Goal: Task Accomplishment & Management: Manage account settings

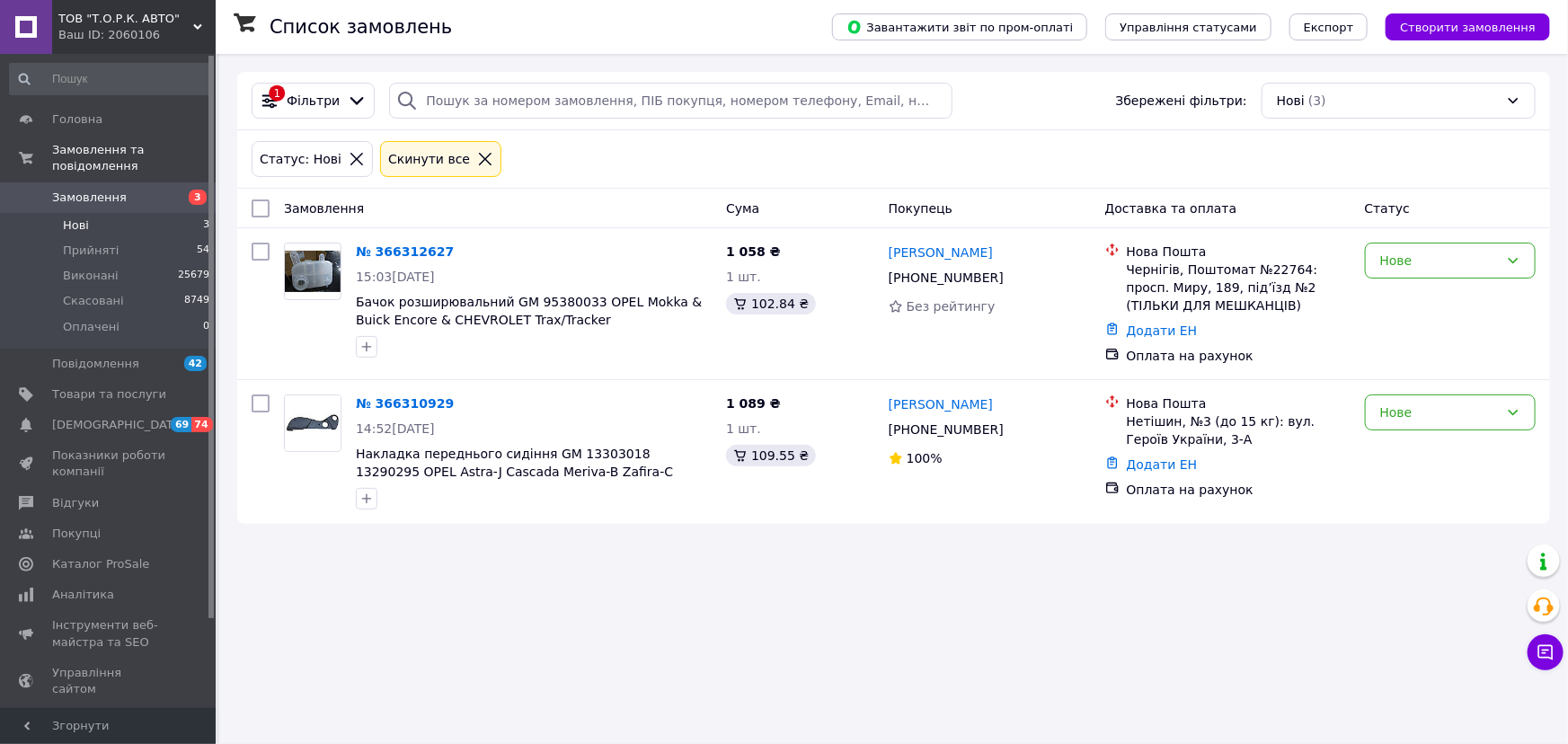
click at [439, 589] on div "Список замовлень Завантажити звіт по пром-оплаті Управління статусами Експорт С…" at bounding box center [894, 372] width 1348 height 744
click at [378, 677] on div "Список замовлень Завантажити звіт по пром-оплаті Управління статусами Експорт С…" at bounding box center [894, 372] width 1348 height 744
click at [1389, 417] on div "Нове" at bounding box center [1439, 413] width 118 height 20
click at [1383, 449] on li "Прийнято" at bounding box center [1450, 451] width 169 height 32
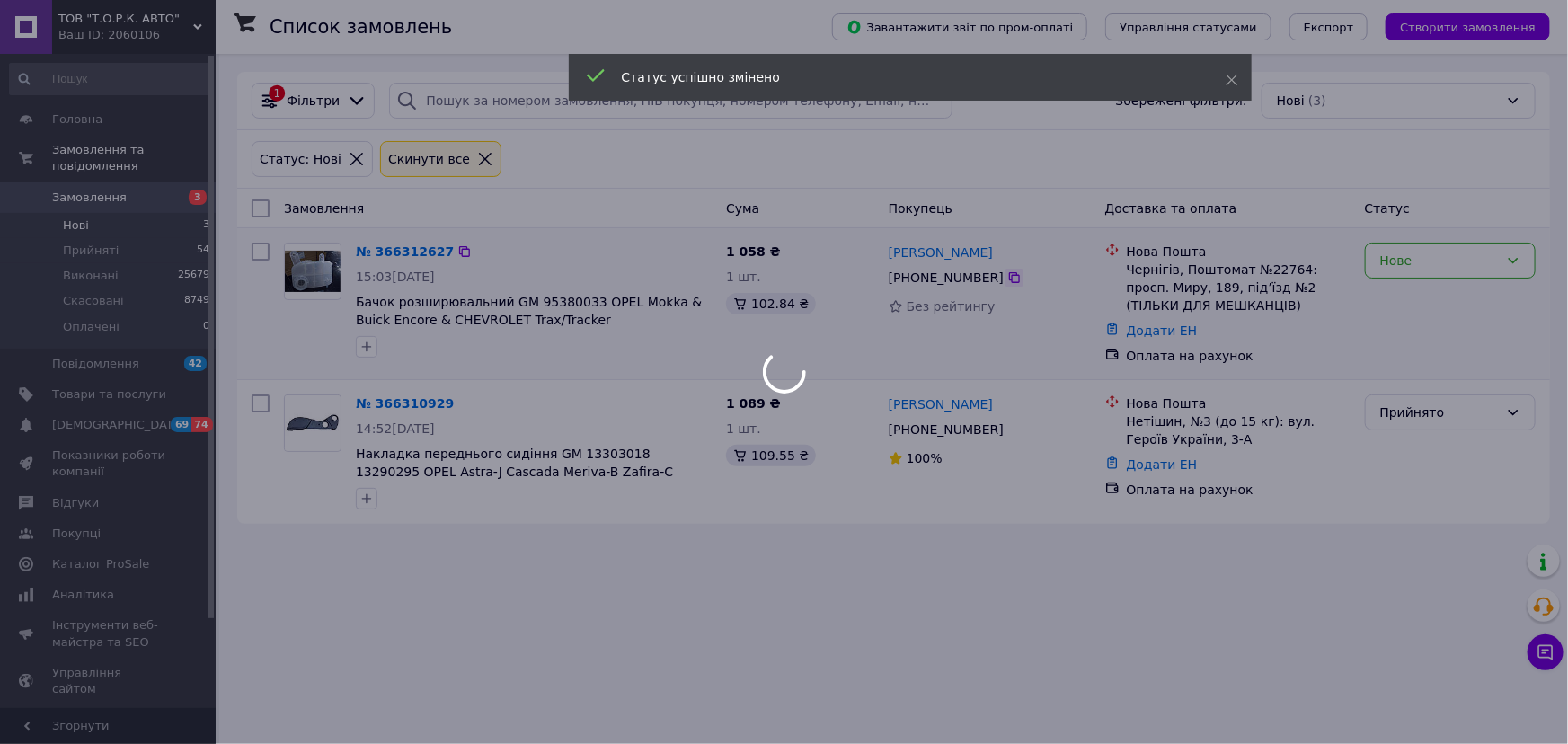
click at [1009, 277] on icon at bounding box center [1014, 277] width 11 height 11
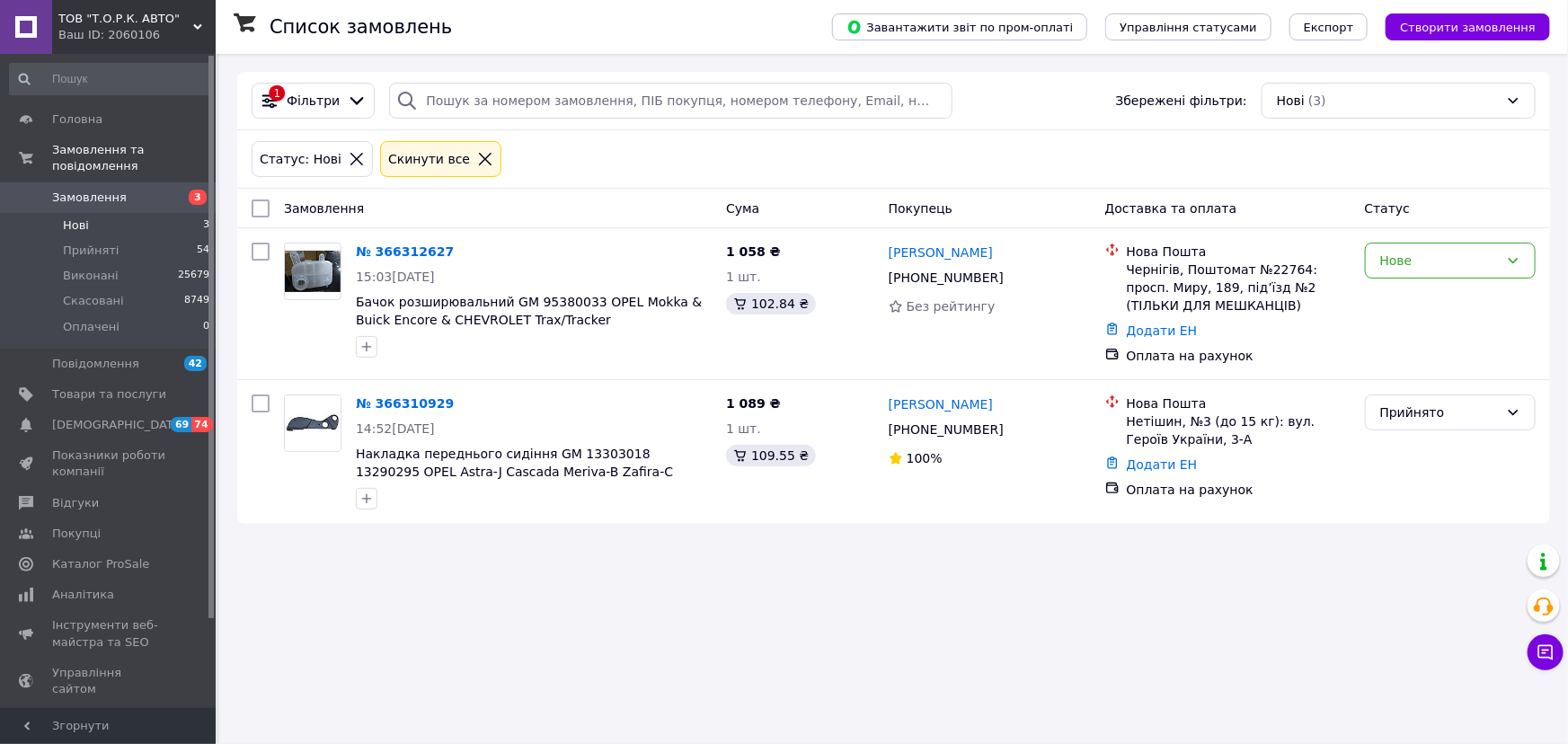
drag, startPoint x: 389, startPoint y: 245, endPoint x: 784, endPoint y: 140, distance: 408.7
click at [783, 139] on div "Статус: Нові Cкинути все" at bounding box center [894, 159] width 1291 height 43
drag, startPoint x: 403, startPoint y: 251, endPoint x: 448, endPoint y: 250, distance: 45.0
click at [459, 250] on icon at bounding box center [464, 251] width 11 height 11
click at [459, 247] on icon at bounding box center [464, 251] width 11 height 11
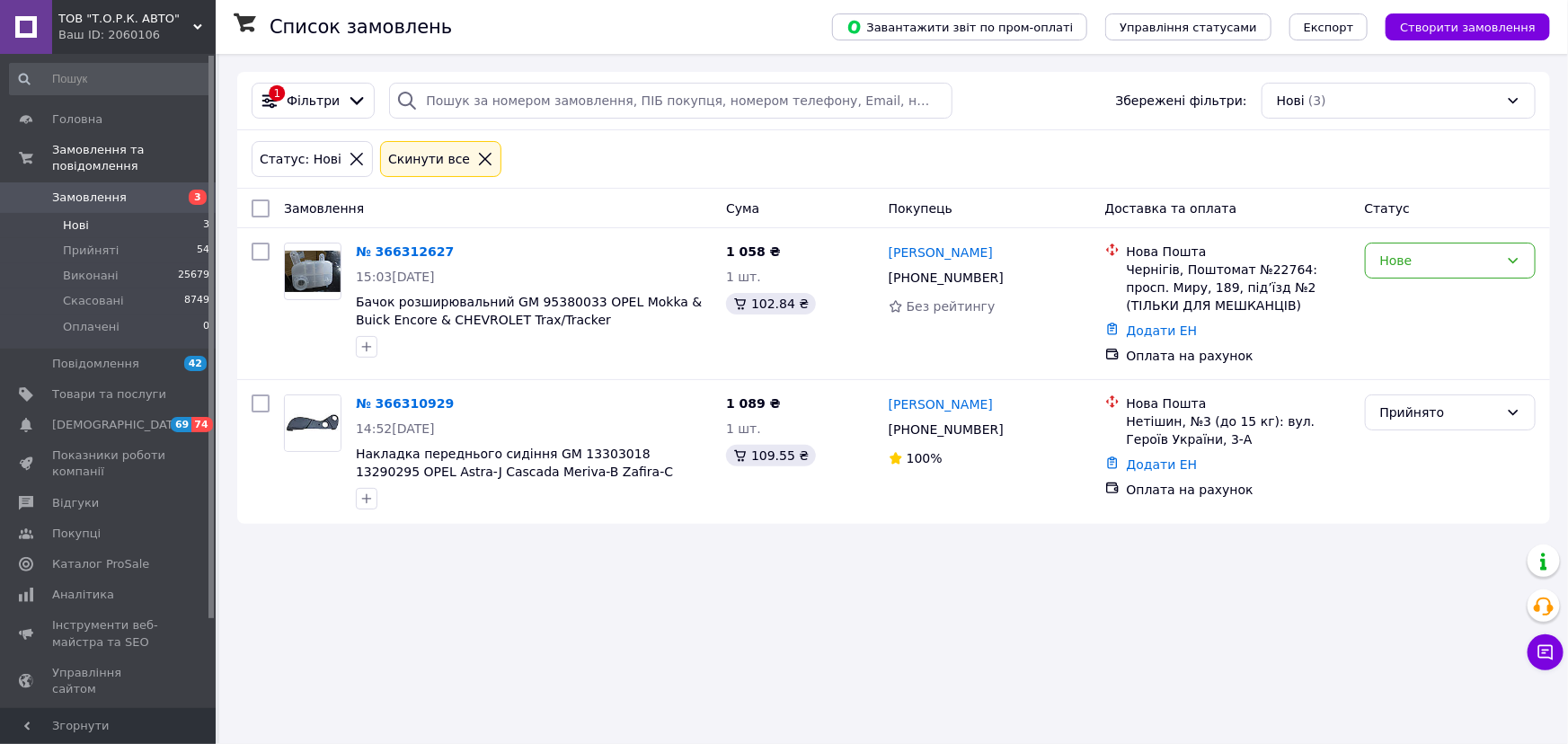
click at [964, 580] on div "Список замовлень Завантажити звіт по пром-оплаті Управління статусами Експорт С…" at bounding box center [894, 372] width 1348 height 744
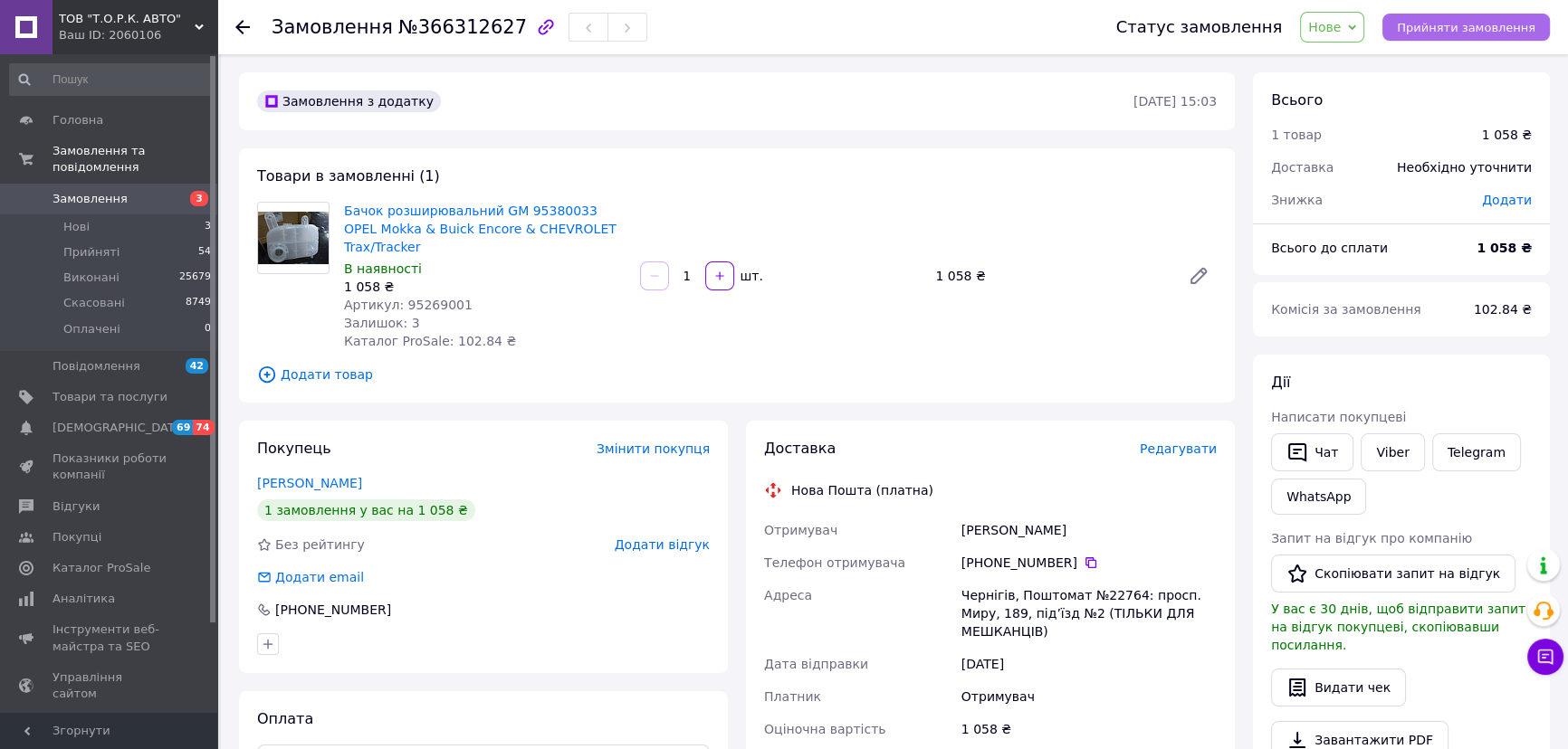
click at [1426, 21] on span "Прийняти замовлення" at bounding box center [1466, 28] width 139 height 13
click at [780, 24] on div "Замовлення №366312627" at bounding box center [659, 27] width 776 height 54
